Goal: Navigation & Orientation: Find specific page/section

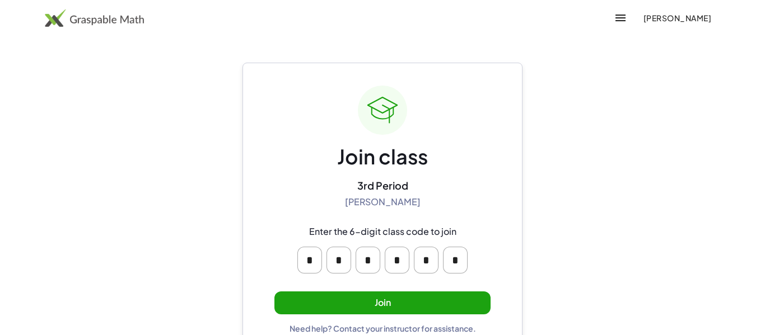
click at [317, 294] on button "Join" at bounding box center [382, 303] width 216 height 23
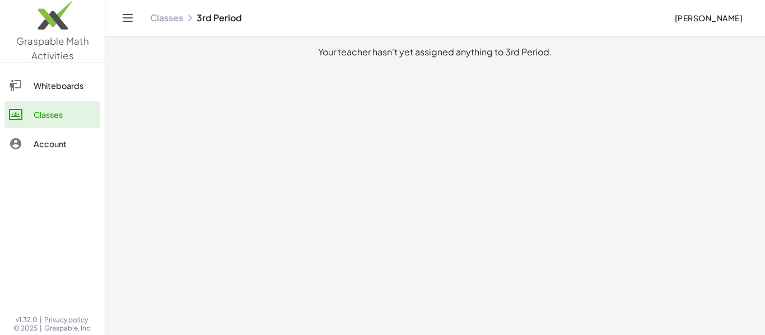
click at [192, 16] on icon at bounding box center [189, 17] width 9 height 9
click at [135, 16] on button "Toggle navigation" at bounding box center [128, 18] width 18 height 18
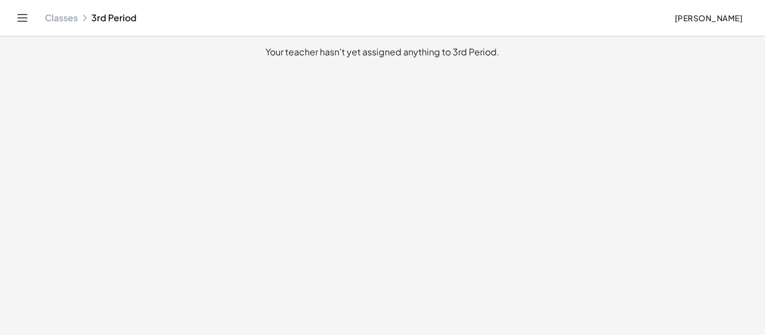
click at [27, 14] on icon "Toggle navigation" at bounding box center [22, 17] width 13 height 13
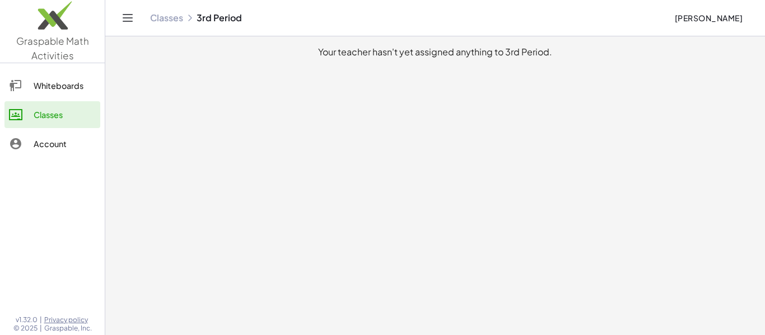
click at [154, 21] on link "Classes" at bounding box center [166, 17] width 33 height 11
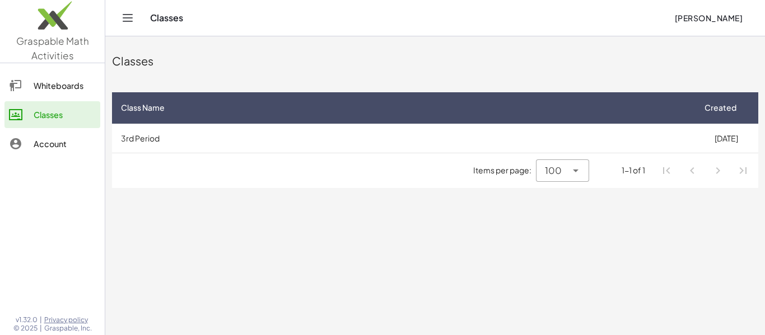
click at [135, 18] on button "Toggle navigation" at bounding box center [128, 18] width 18 height 18
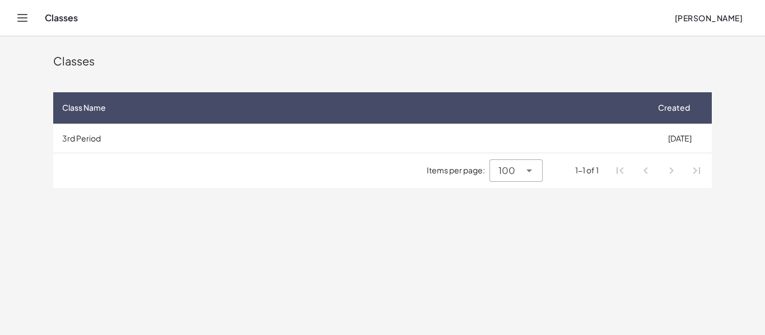
click at [24, 20] on icon "Toggle navigation" at bounding box center [22, 17] width 13 height 13
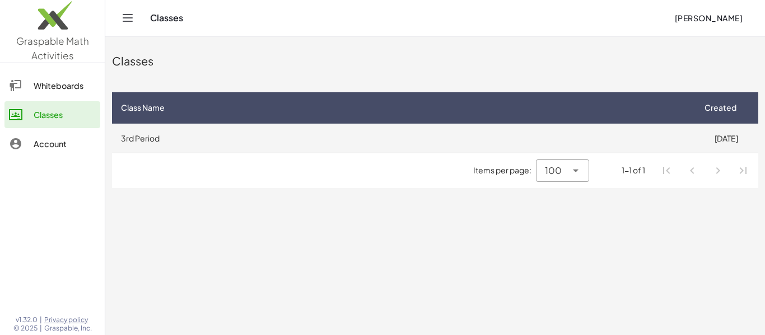
click at [158, 138] on td "3rd Period" at bounding box center [403, 138] width 582 height 29
